Goal: Navigation & Orientation: Go to known website

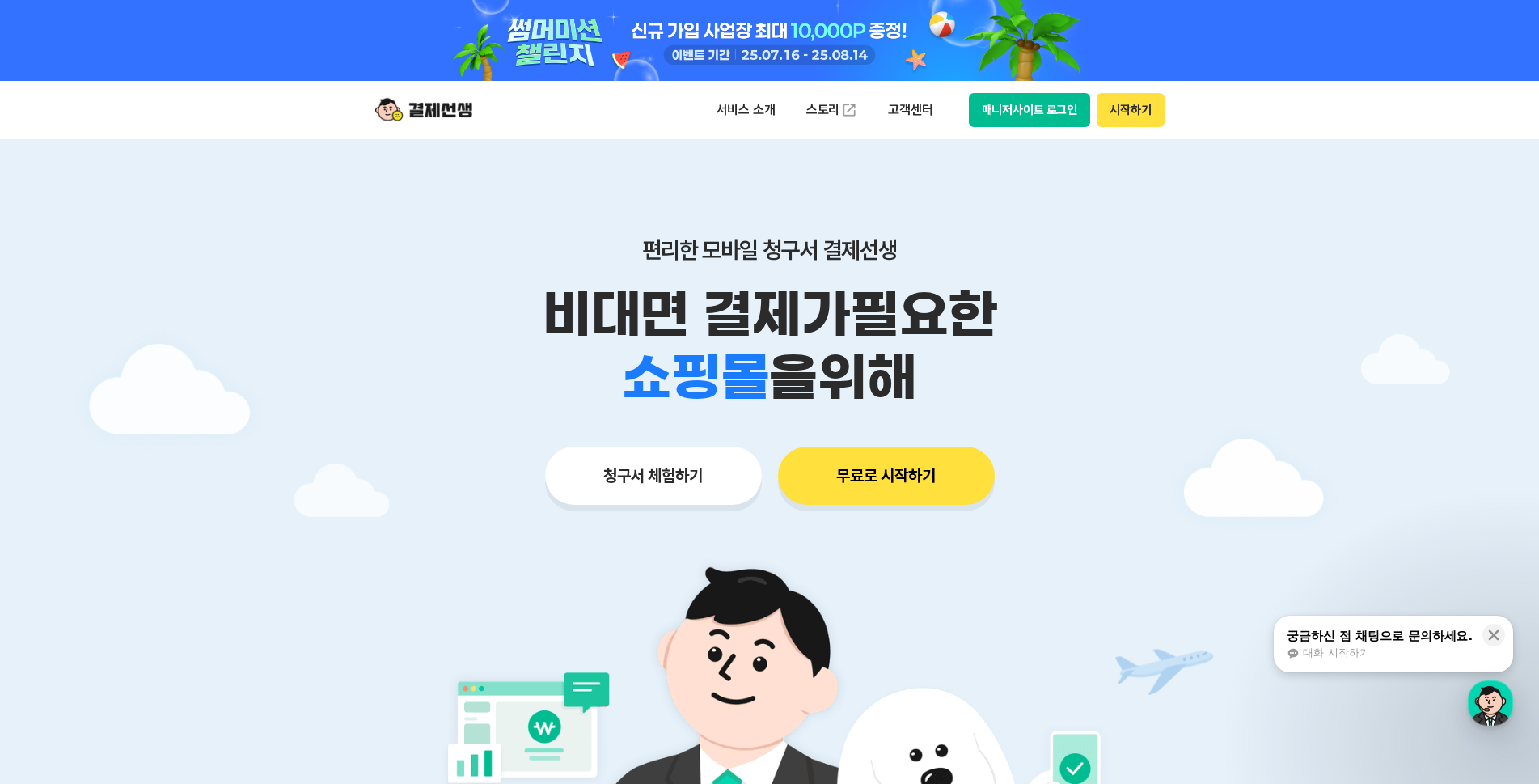
click at [1055, 128] on div "서비스 소개 스토리 고객센터 매니저사이트 로그인 시작하기" at bounding box center [770, 110] width 829 height 58
click at [1054, 114] on button "매니저사이트 로그인" at bounding box center [1030, 111] width 123 height 34
click at [1038, 114] on button "매니저사이트 로그인" at bounding box center [1030, 111] width 123 height 34
click at [1047, 111] on button "매니저사이트 로그인" at bounding box center [1030, 111] width 123 height 34
click at [1494, 629] on icon at bounding box center [1494, 635] width 16 height 16
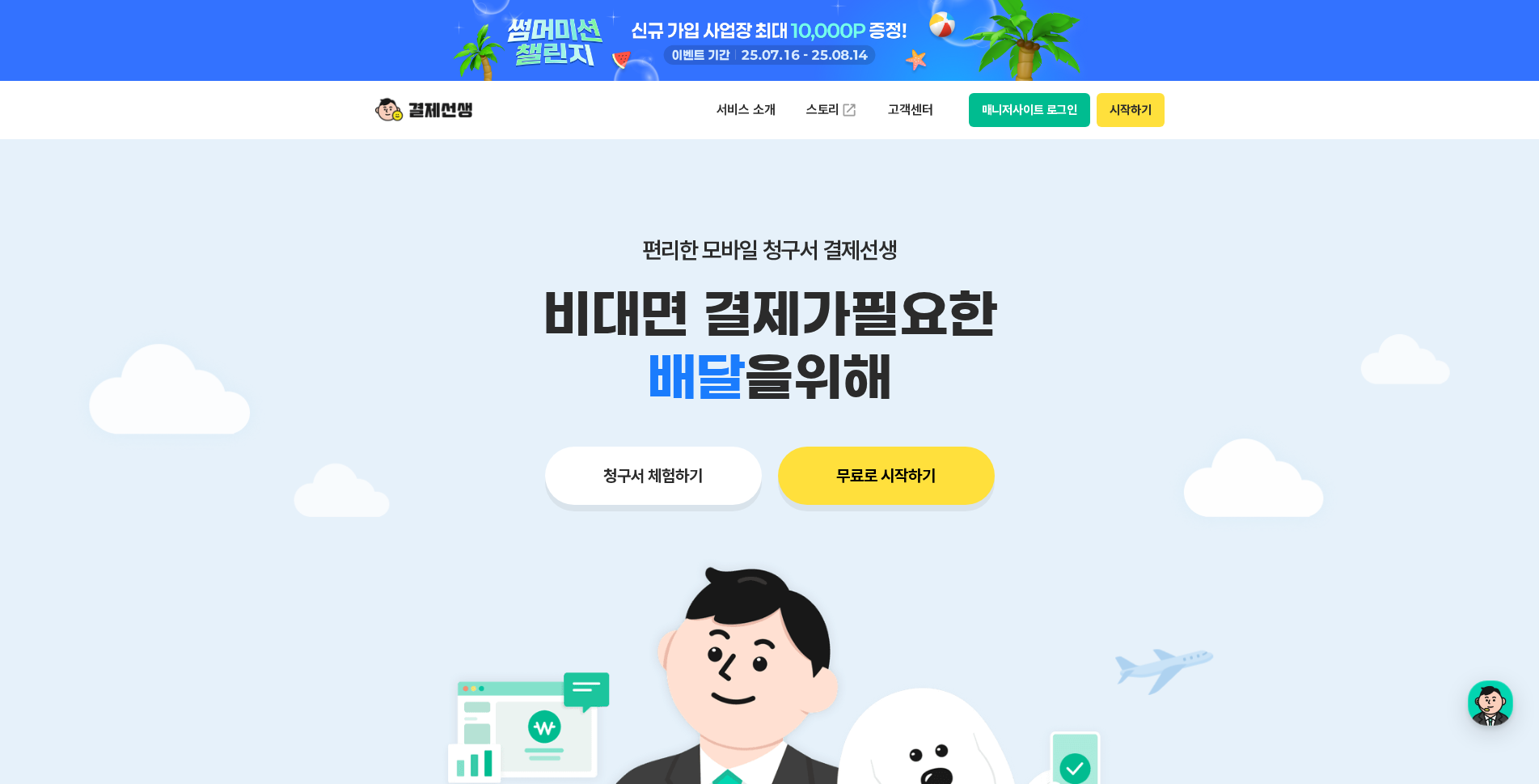
click at [1022, 112] on button "매니저사이트 로그인" at bounding box center [1030, 111] width 123 height 34
click at [1046, 87] on div "서비스 소개 스토리 고객센터 매니저사이트 로그인 시작하기" at bounding box center [770, 110] width 829 height 58
click at [1039, 117] on button "매니저사이트 로그인" at bounding box center [1030, 111] width 123 height 34
